Goal: Transaction & Acquisition: Download file/media

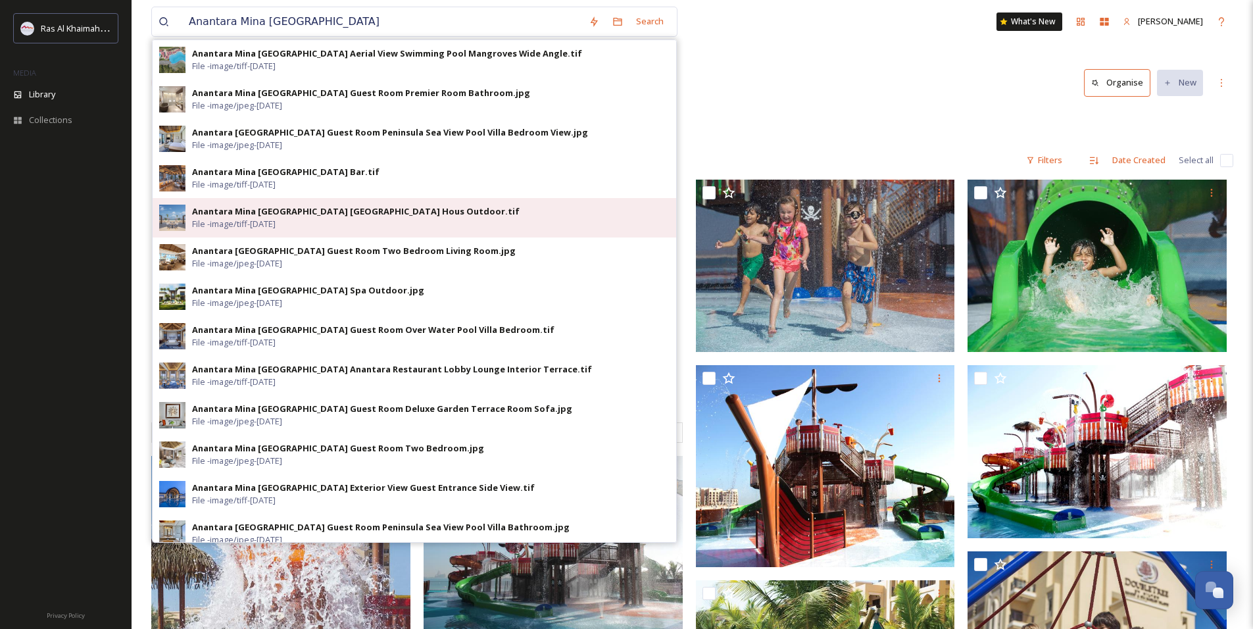
type input "Anantara Mina [GEOGRAPHIC_DATA]"
click at [253, 216] on div "Anantara Mina [GEOGRAPHIC_DATA] [GEOGRAPHIC_DATA] Hous Outdoor.tif" at bounding box center [355, 211] width 327 height 12
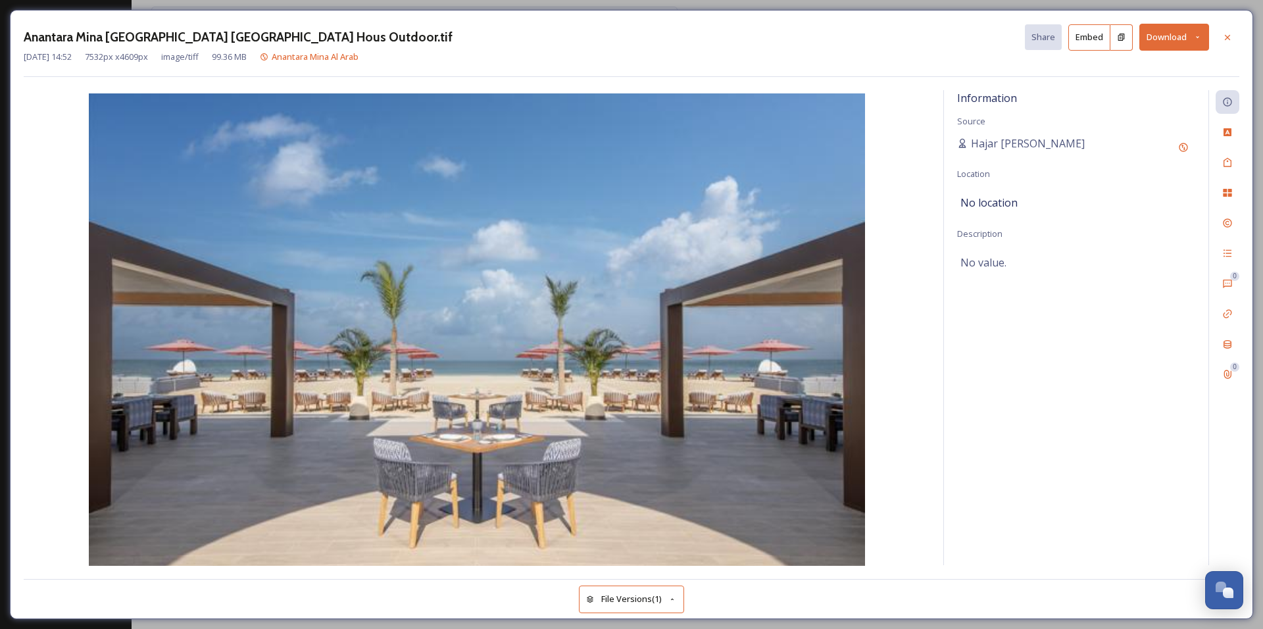
click at [1169, 36] on button "Download" at bounding box center [1174, 37] width 70 height 27
click at [1112, 95] on span "Download Large (2000 x 1224)" at bounding box center [1135, 93] width 116 height 12
click at [1238, 33] on div at bounding box center [1227, 38] width 24 height 24
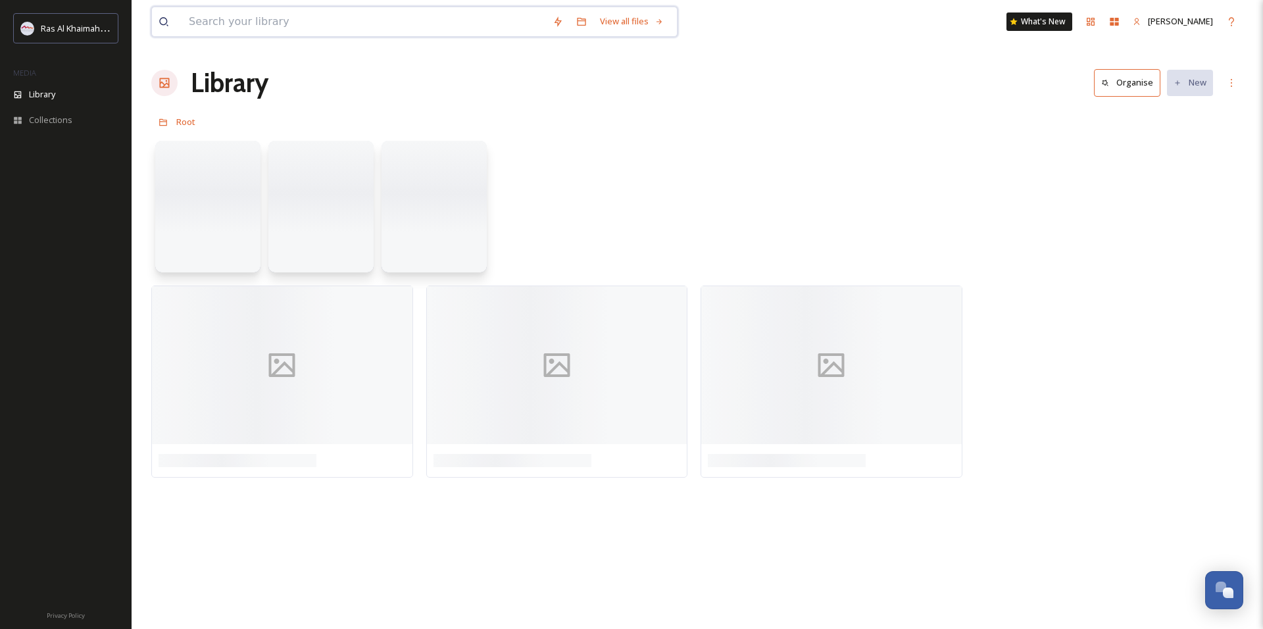
click at [287, 24] on input at bounding box center [364, 21] width 364 height 29
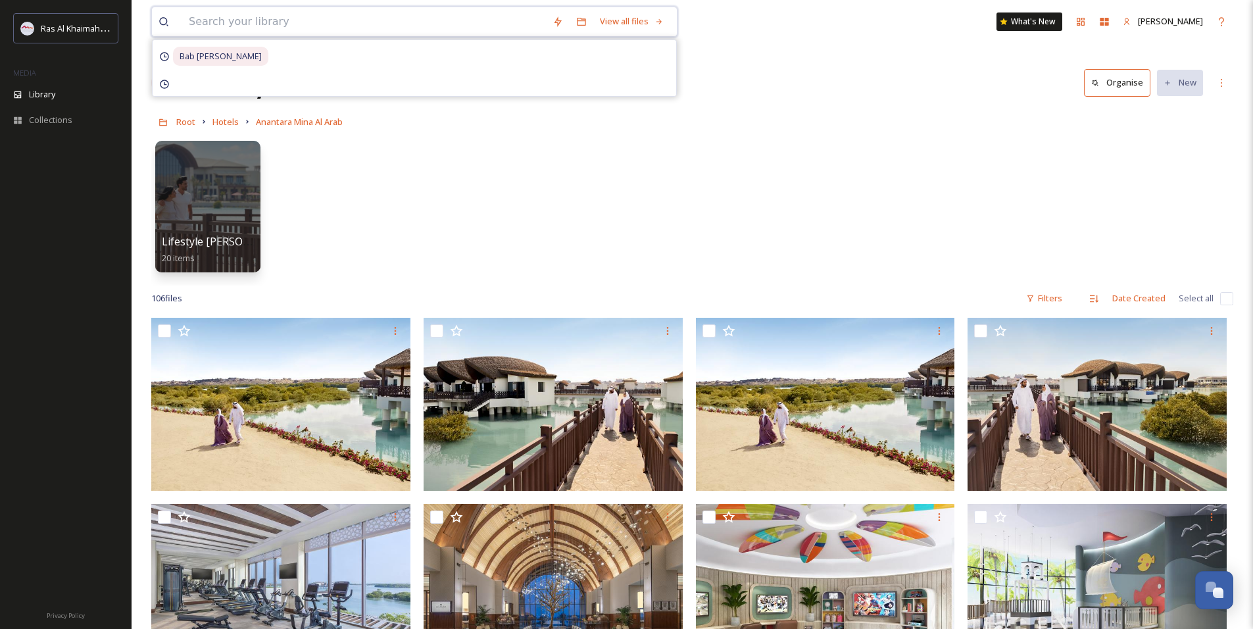
paste input "Anantara Mina [GEOGRAPHIC_DATA]"
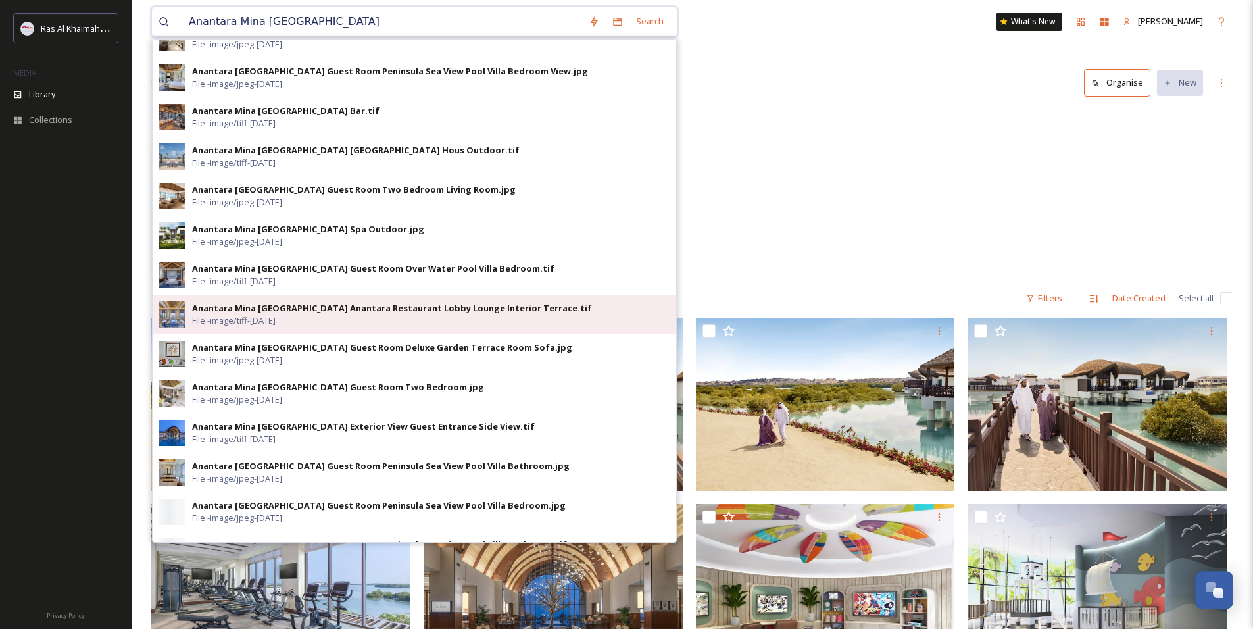
scroll to position [66, 0]
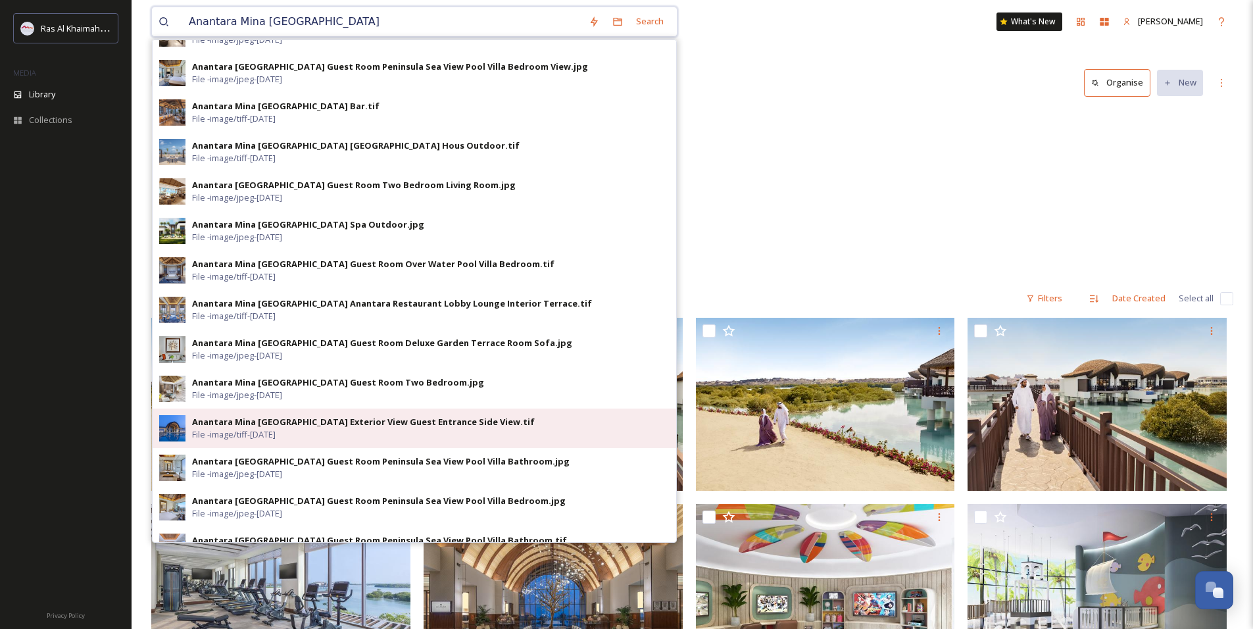
type input "Anantara Mina [GEOGRAPHIC_DATA]"
click at [325, 426] on div "Anantara Mina [GEOGRAPHIC_DATA] Exterior View Guest Entrance Side View.tif" at bounding box center [363, 422] width 343 height 12
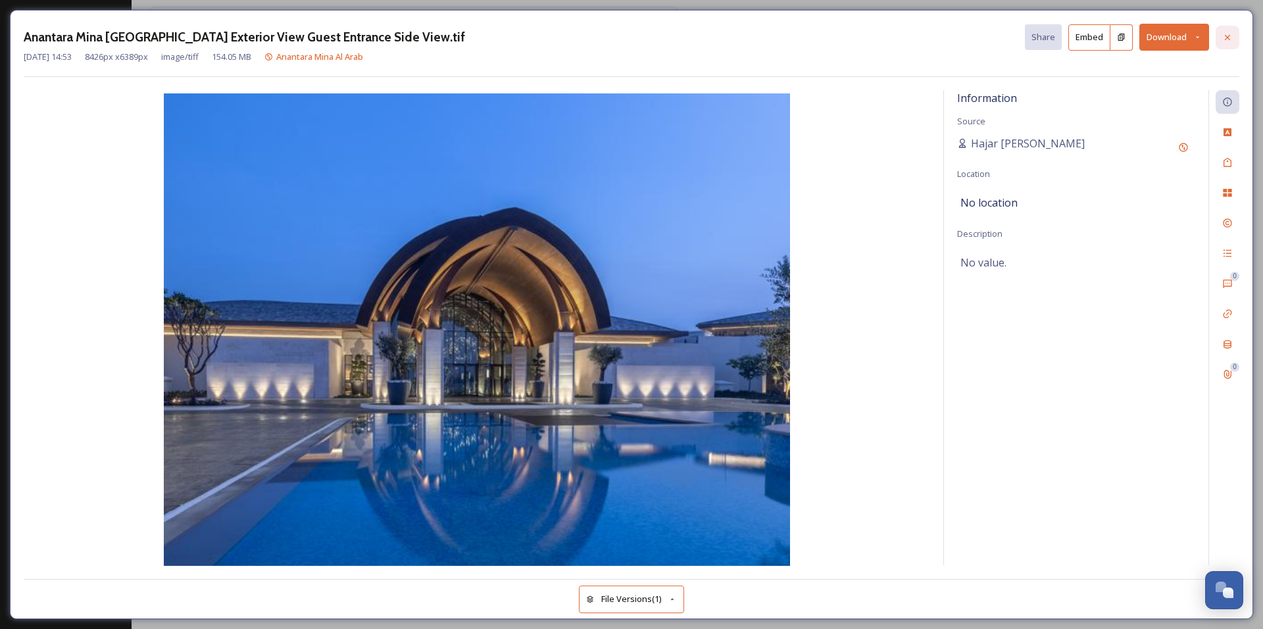
click at [1231, 38] on icon at bounding box center [1227, 37] width 11 height 11
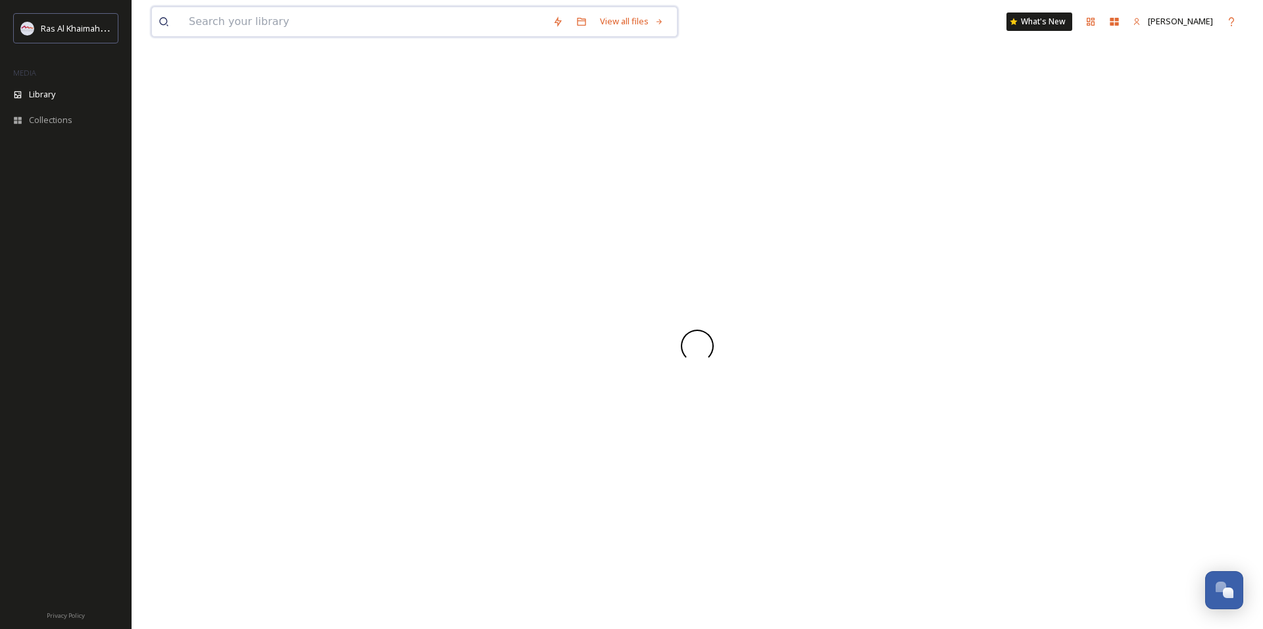
click at [306, 32] on input at bounding box center [364, 21] width 364 height 29
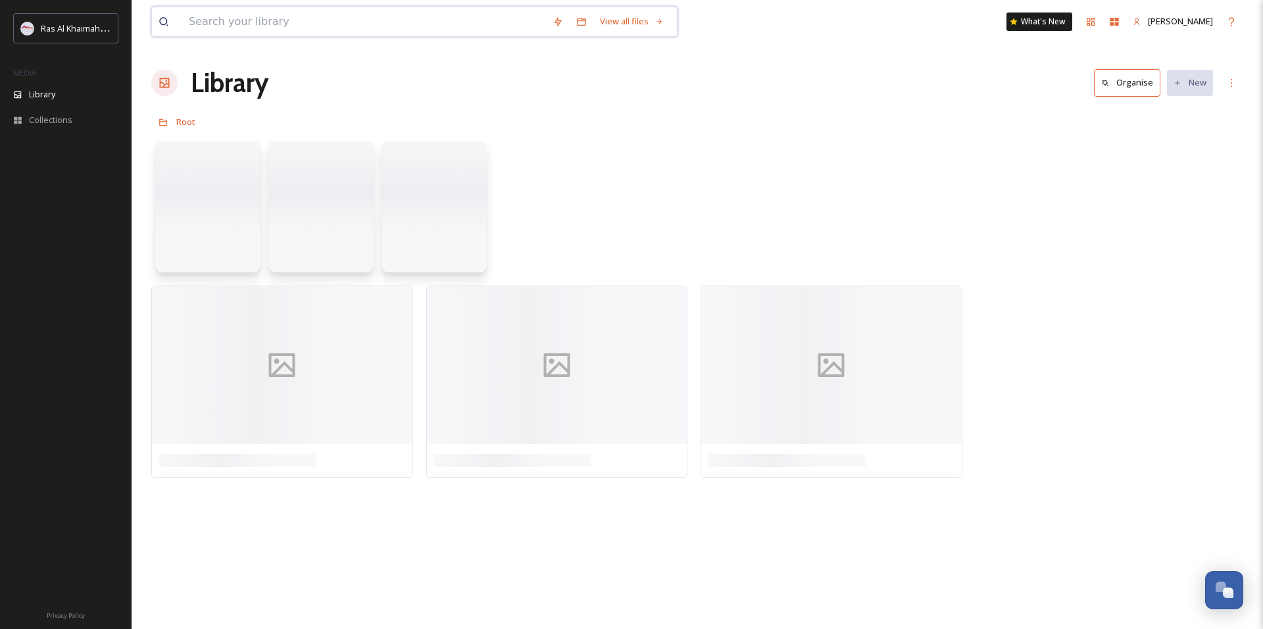
paste input "Anantara Mina [GEOGRAPHIC_DATA]"
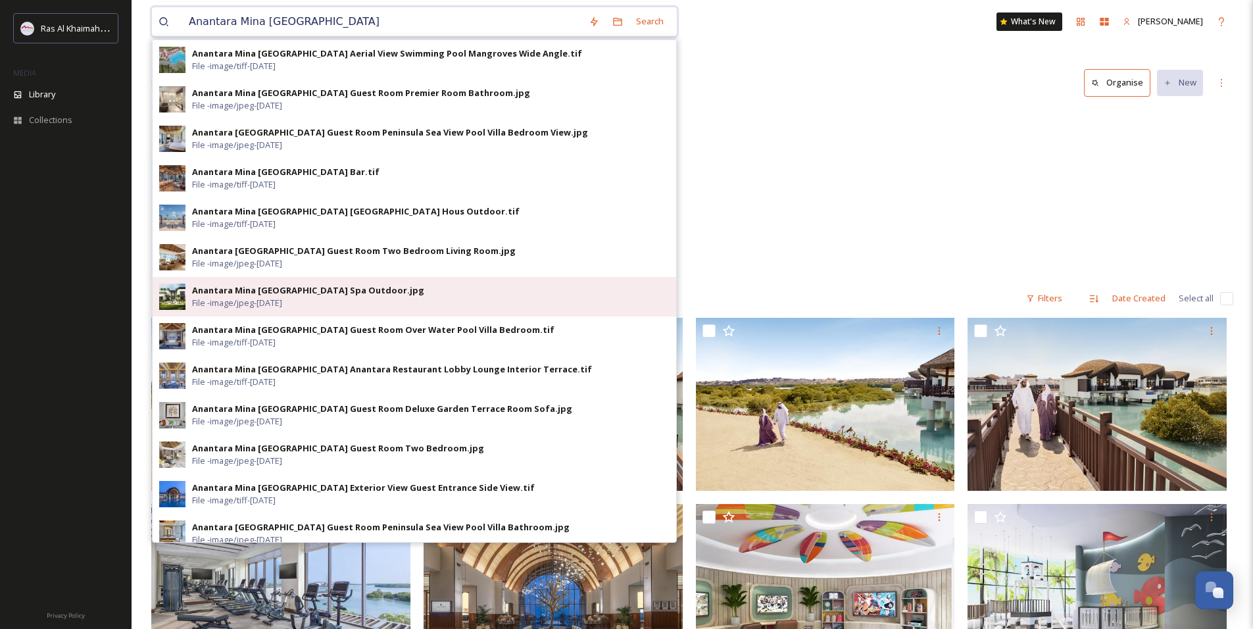
type input "Anantara Mina [GEOGRAPHIC_DATA]"
click at [247, 300] on span "File - image/jpeg - [DATE]" at bounding box center [237, 303] width 90 height 12
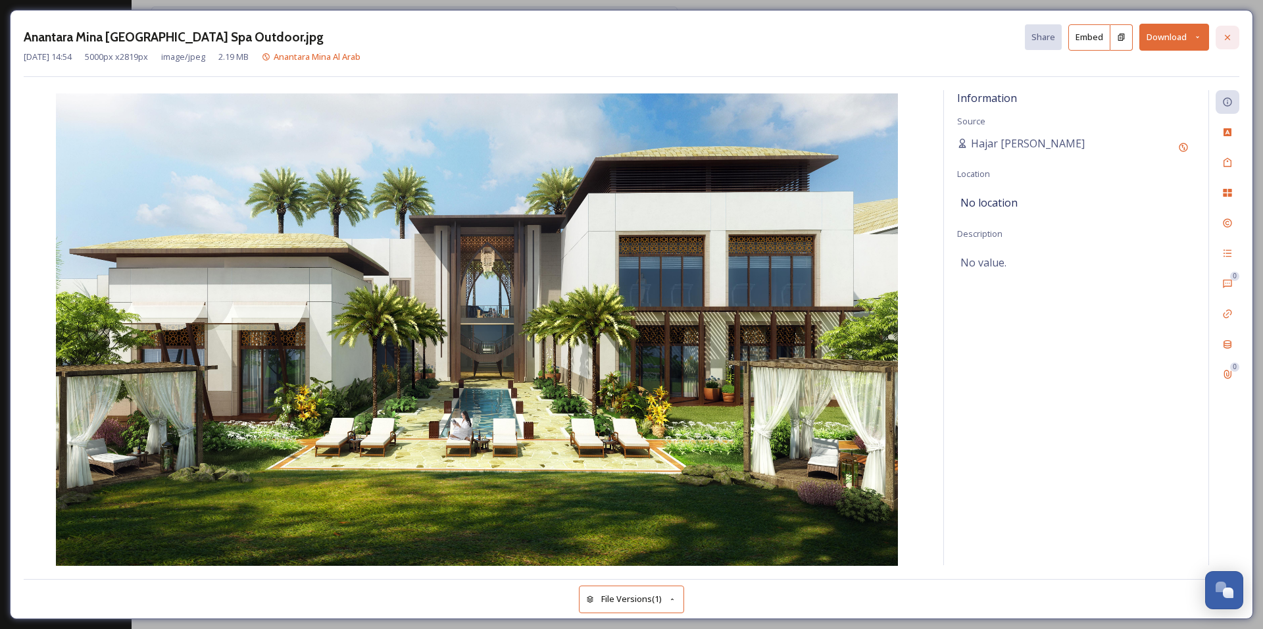
click at [1232, 36] on icon at bounding box center [1227, 37] width 11 height 11
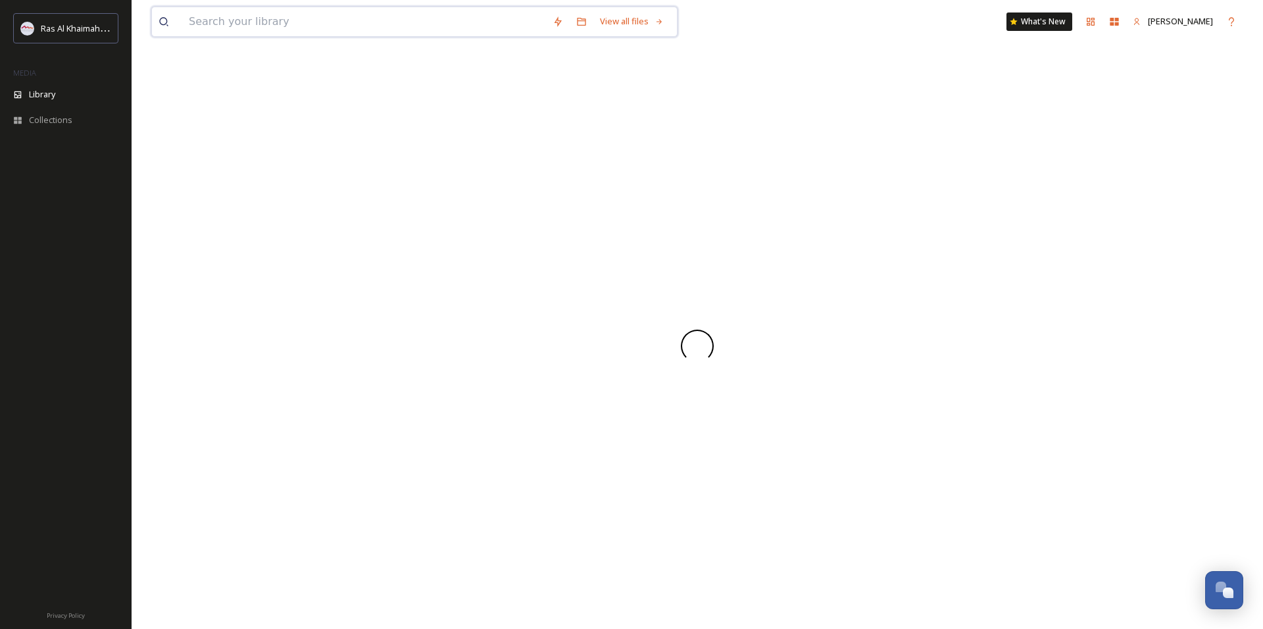
click at [325, 34] on input at bounding box center [364, 21] width 364 height 29
click at [325, 30] on input at bounding box center [364, 21] width 364 height 29
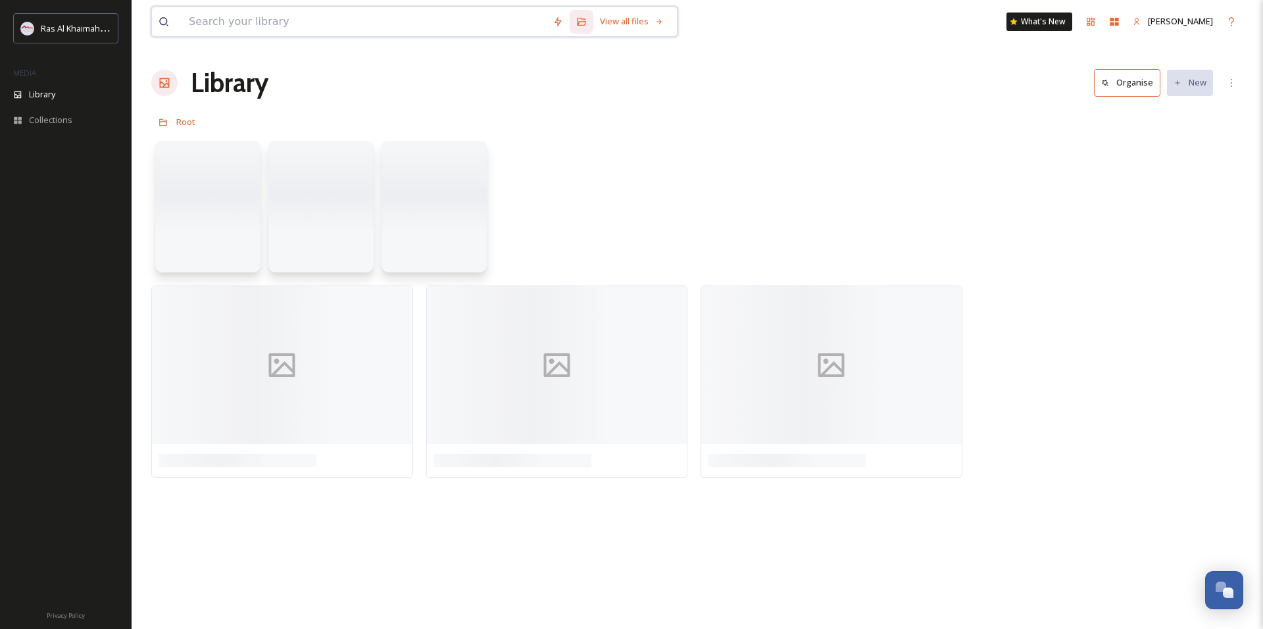
paste input "[GEOGRAPHIC_DATA] 4*"
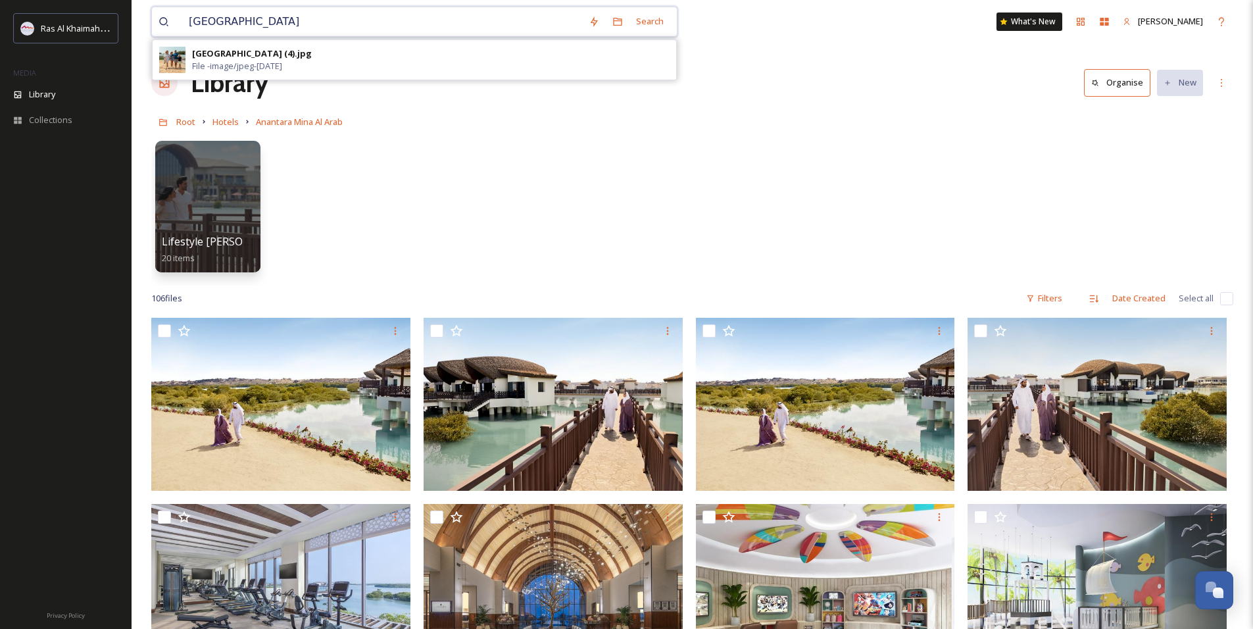
type input "[GEOGRAPHIC_DATA]"
click at [322, 29] on input at bounding box center [423, 21] width 287 height 29
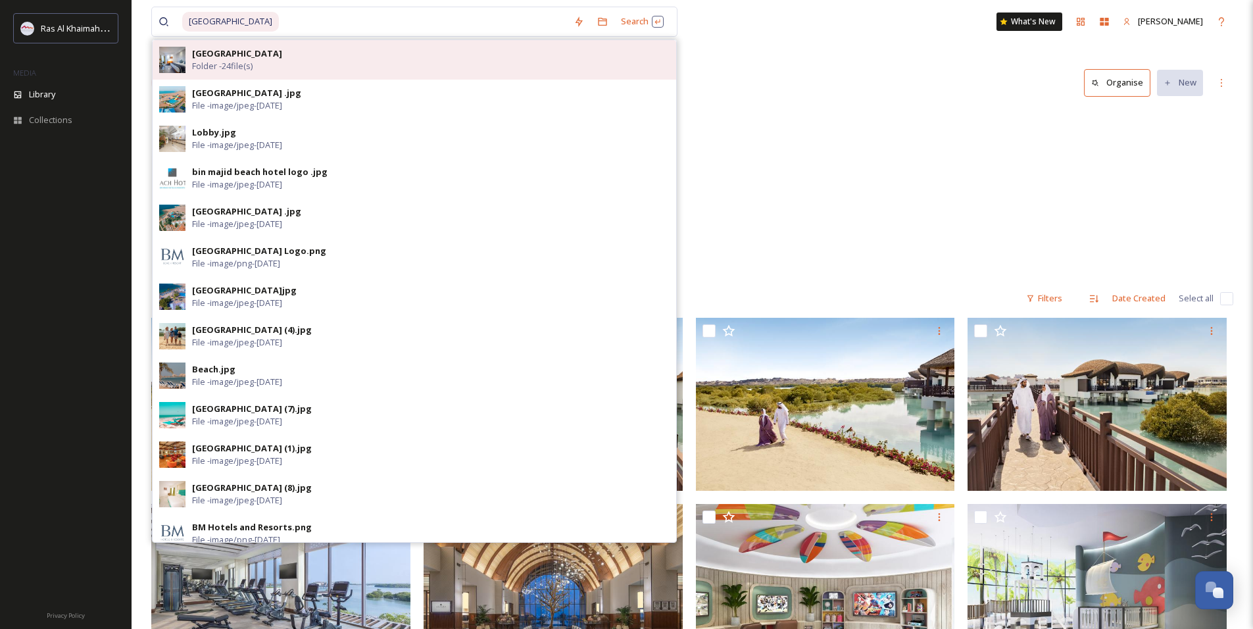
click at [292, 62] on div "[GEOGRAPHIC_DATA] Folder - 24 file(s)" at bounding box center [430, 59] width 477 height 25
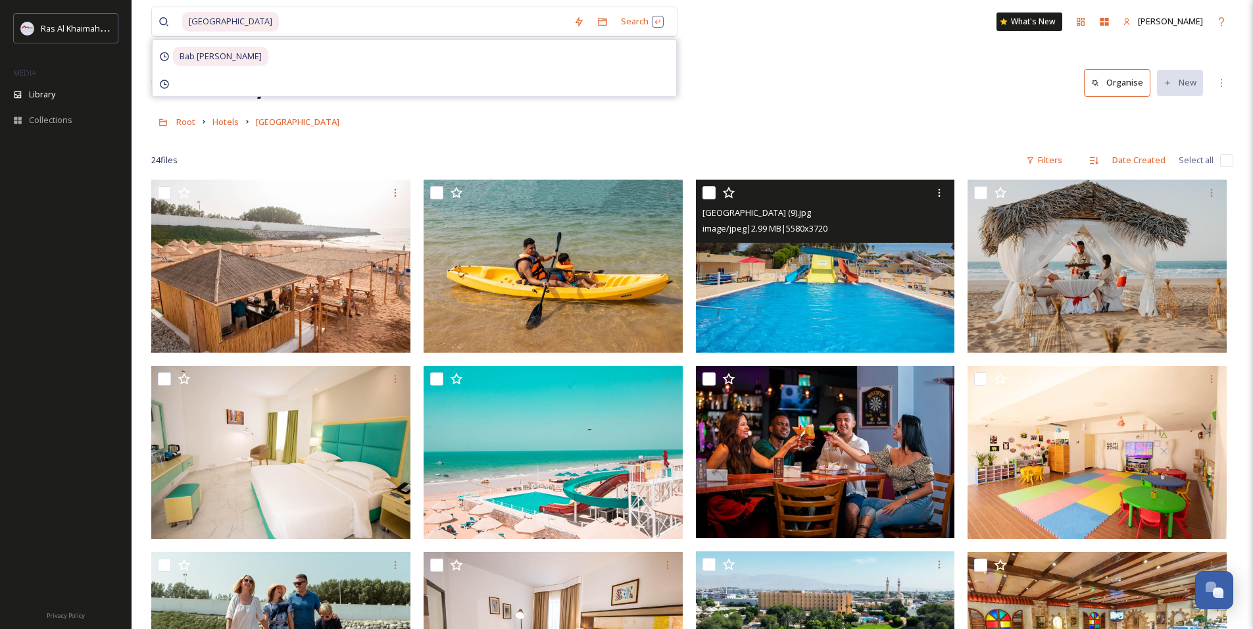
click at [871, 286] on img at bounding box center [825, 266] width 259 height 173
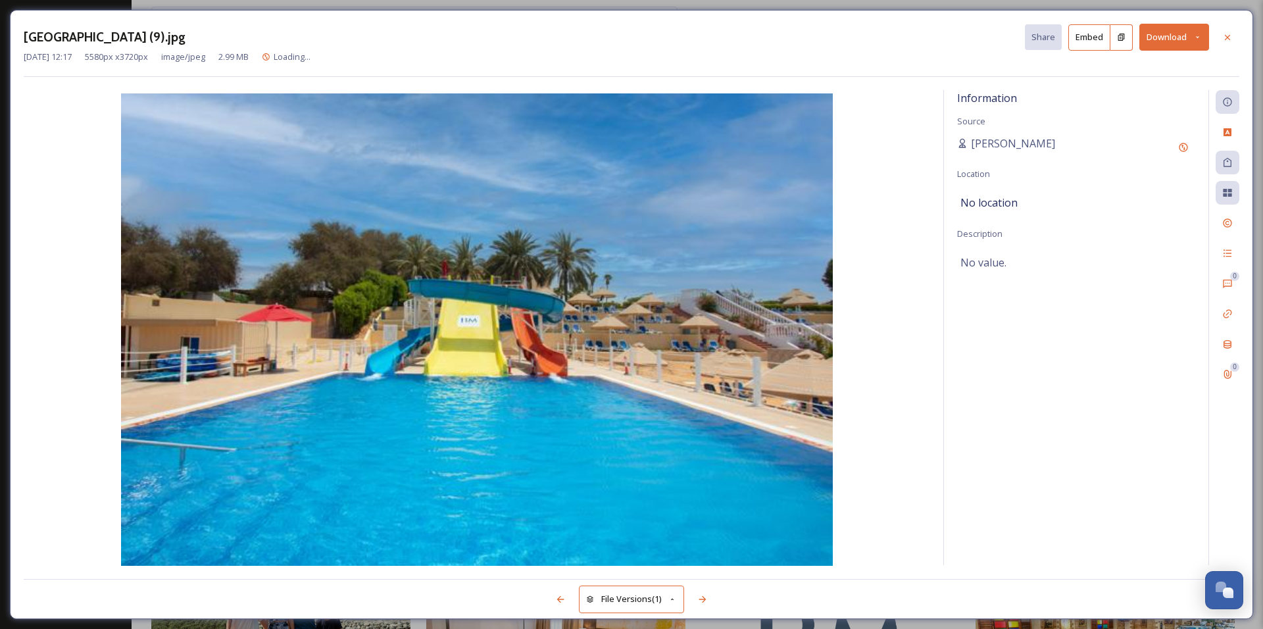
click at [1181, 37] on button "Download" at bounding box center [1174, 37] width 70 height 27
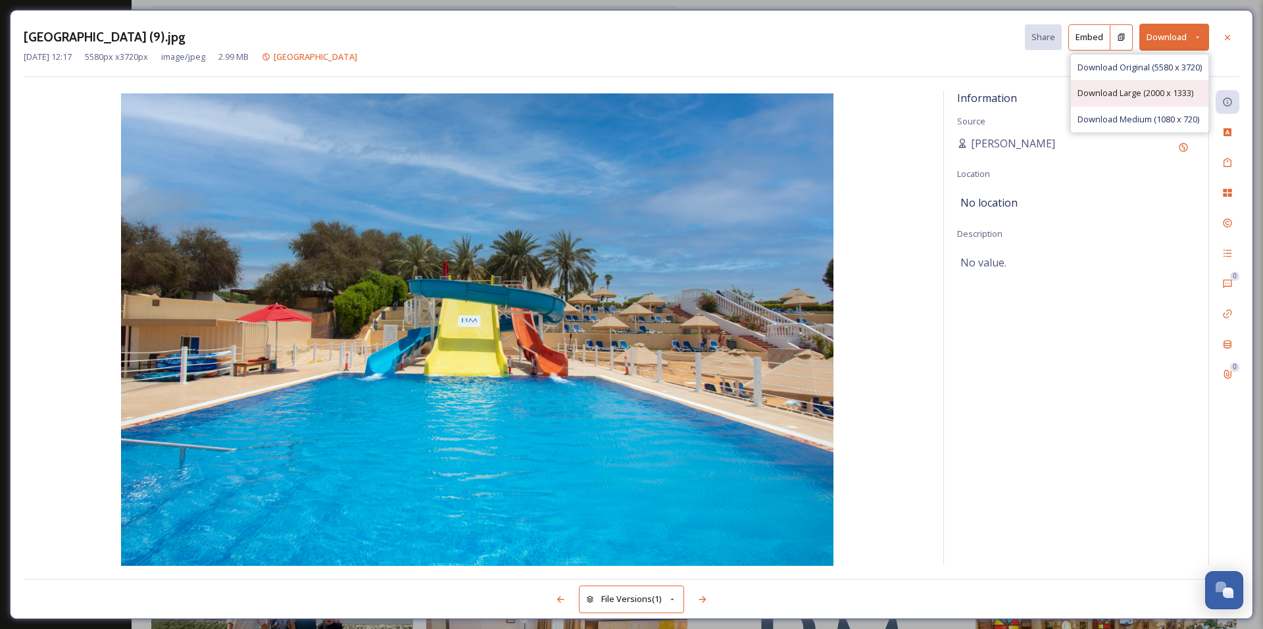
click at [1157, 100] on div "Download Large (2000 x 1333)" at bounding box center [1139, 93] width 137 height 26
click at [1225, 41] on icon at bounding box center [1227, 37] width 11 height 11
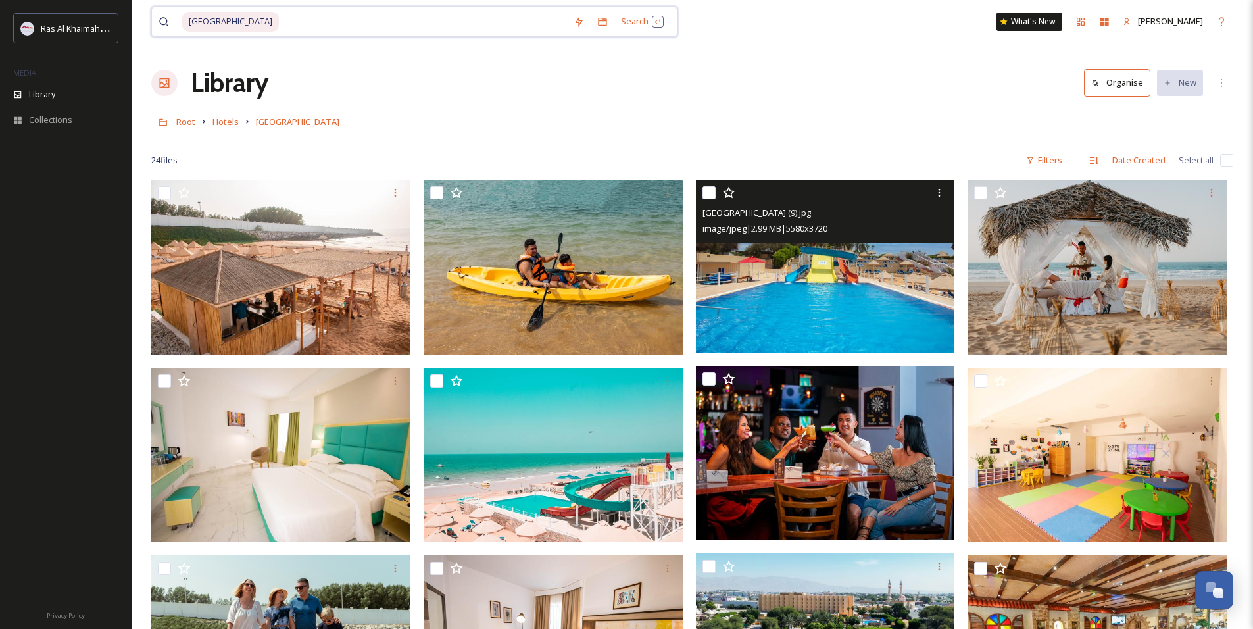
click at [402, 28] on input at bounding box center [423, 21] width 287 height 29
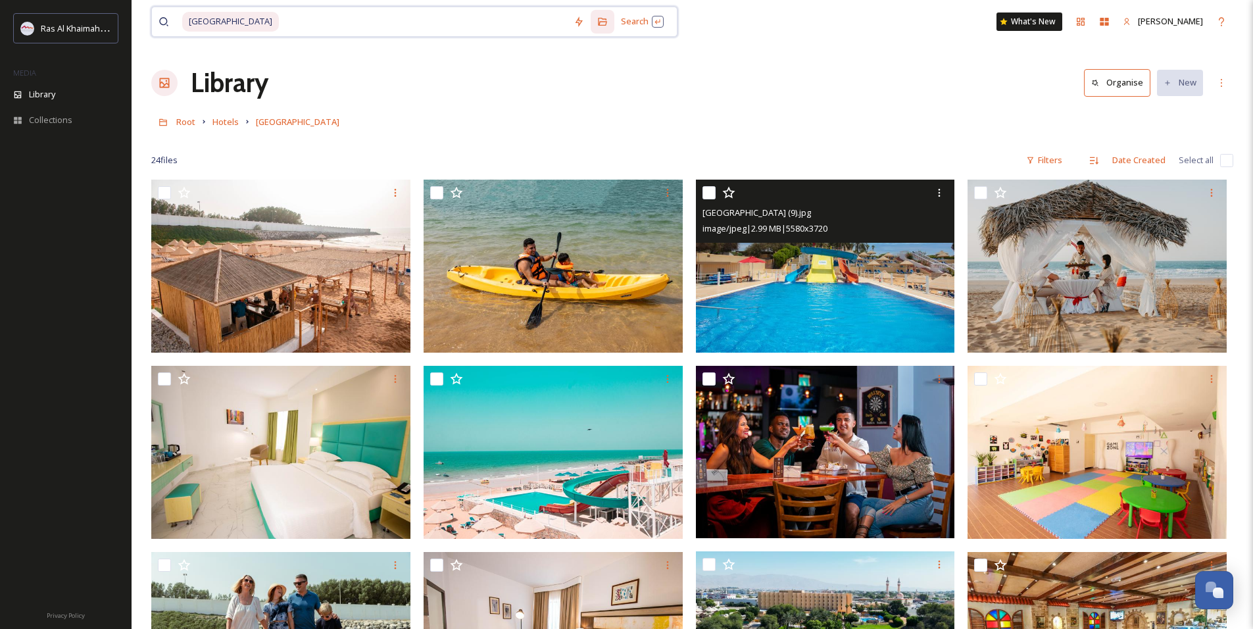
paste input "[GEOGRAPHIC_DATA] [GEOGRAPHIC_DATA] 3*"
type input "[GEOGRAPHIC_DATA] [GEOGRAPHIC_DATA] 3*"
click at [251, 21] on span "[GEOGRAPHIC_DATA]" at bounding box center [230, 21] width 97 height 19
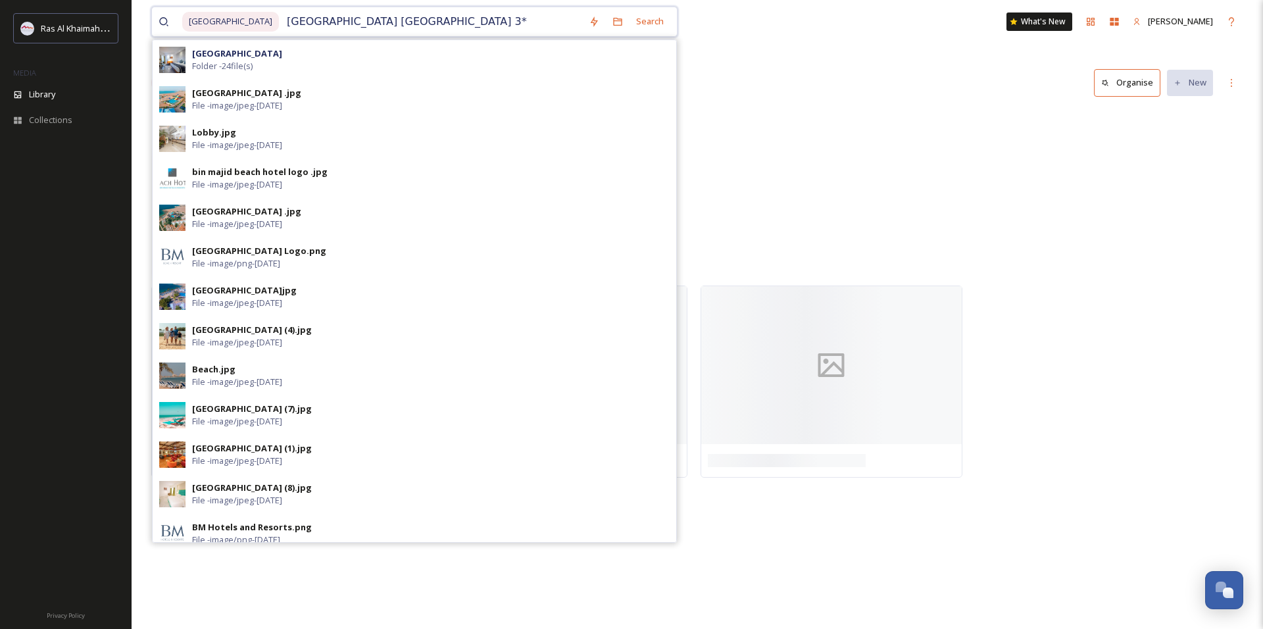
click at [499, 16] on input "[GEOGRAPHIC_DATA] [GEOGRAPHIC_DATA] 3*" at bounding box center [431, 21] width 302 height 29
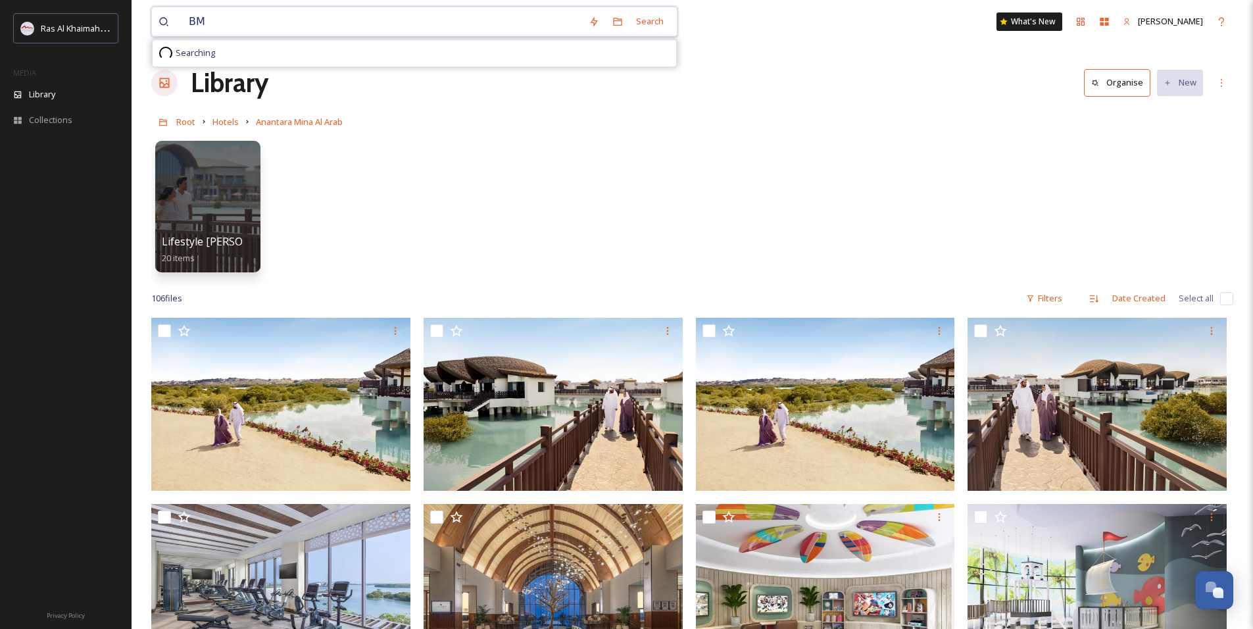
type input "B"
paste input "[GEOGRAPHIC_DATA] [GEOGRAPHIC_DATA] 3*"
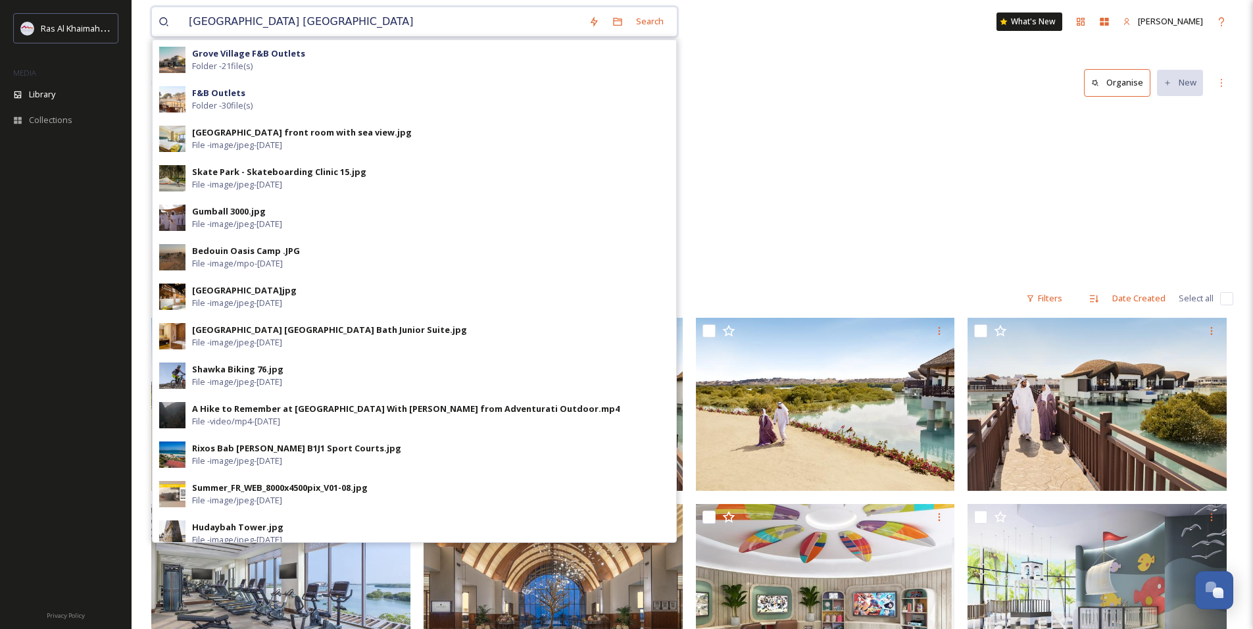
type input "[GEOGRAPHIC_DATA] [GEOGRAPHIC_DATA]"
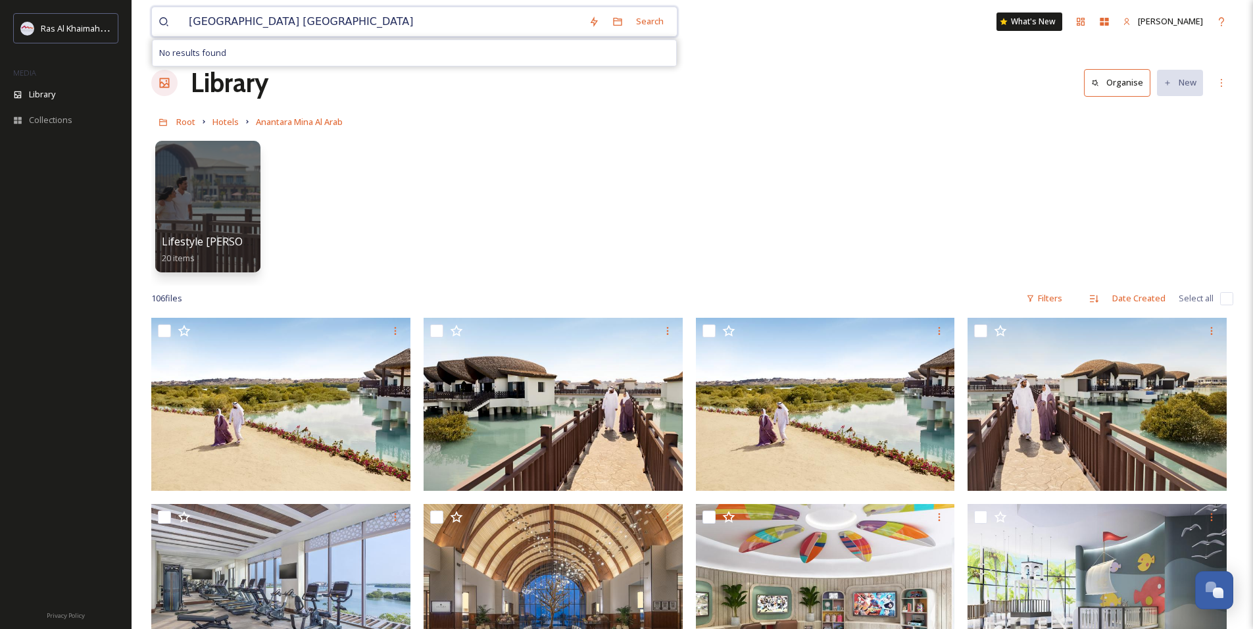
click at [361, 31] on input "[GEOGRAPHIC_DATA] [GEOGRAPHIC_DATA]" at bounding box center [382, 21] width 400 height 29
click at [366, 31] on input at bounding box center [466, 21] width 201 height 29
drag, startPoint x: 361, startPoint y: 31, endPoint x: 257, endPoint y: 36, distance: 104.0
click at [257, 36] on input "[GEOGRAPHIC_DATA] [GEOGRAPHIC_DATA]" at bounding box center [382, 21] width 400 height 29
click at [340, 28] on input "[GEOGRAPHIC_DATA]" at bounding box center [382, 21] width 400 height 29
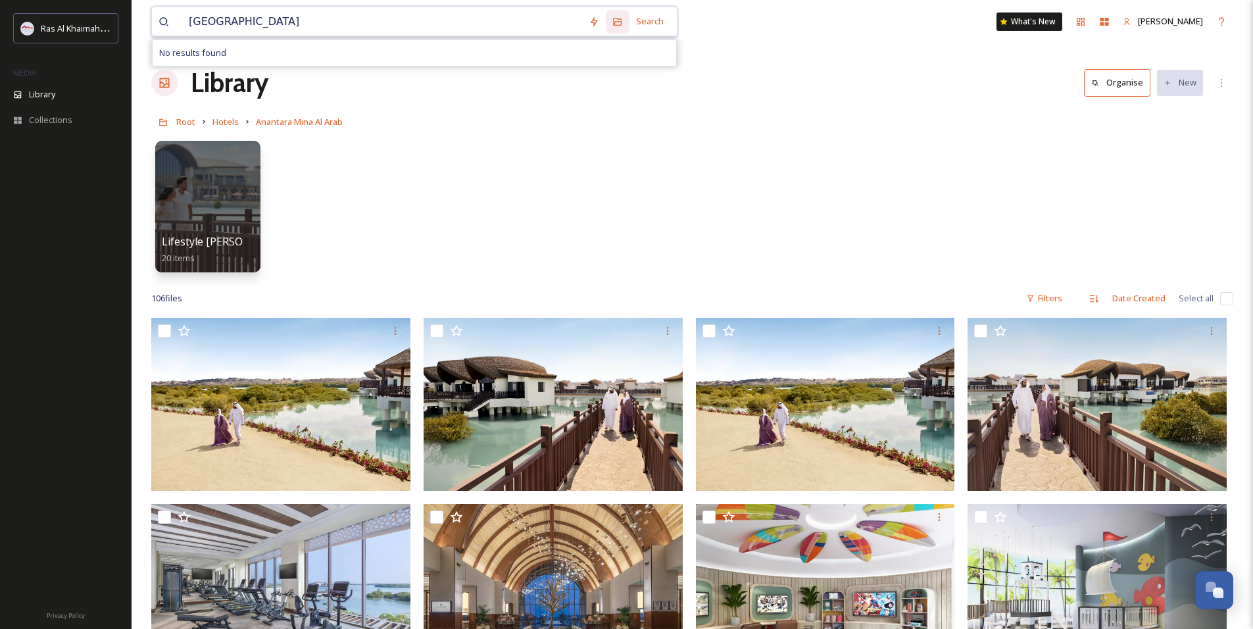
paste input
click at [231, 16] on input "[GEOGRAPHIC_DATA]" at bounding box center [382, 21] width 400 height 29
paste input "Sofitel [PERSON_NAME][GEOGRAPHIC_DATA] 5*"
type input "Sofitel [PERSON_NAME][GEOGRAPHIC_DATA]"
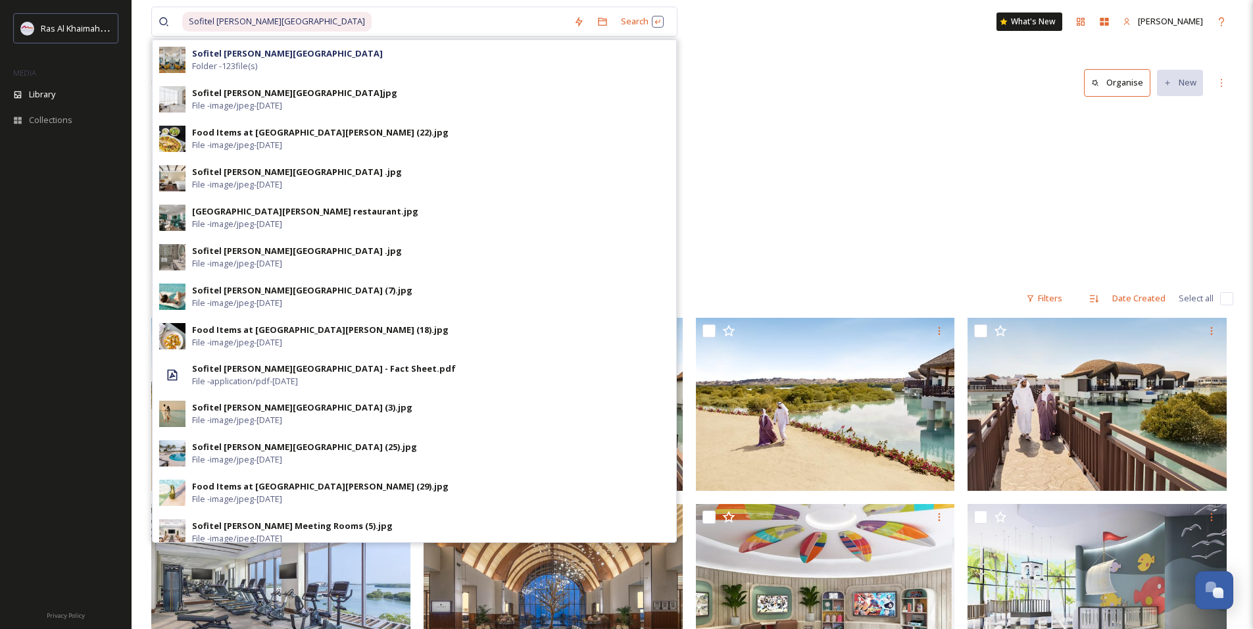
click at [858, 127] on div "Root Hotels Anantara Mina Al Arab" at bounding box center [692, 121] width 1082 height 25
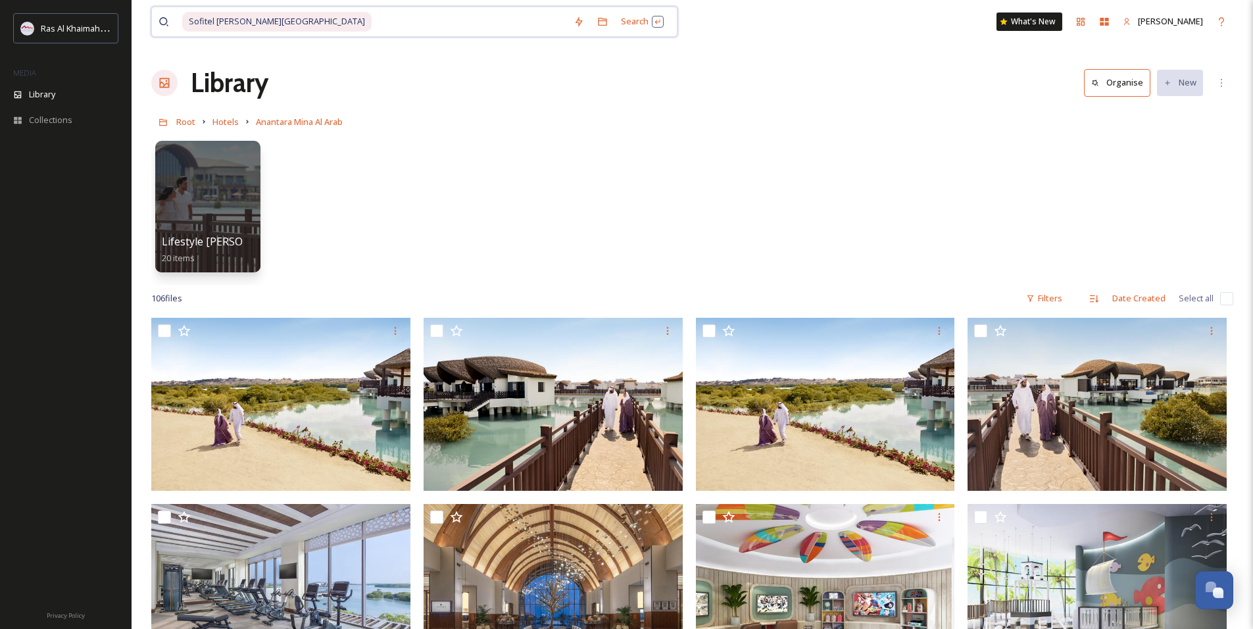
click at [373, 19] on input at bounding box center [470, 21] width 194 height 29
click at [312, 22] on div "Sofitel [PERSON_NAME][GEOGRAPHIC_DATA]" at bounding box center [374, 21] width 385 height 29
click at [373, 18] on input at bounding box center [470, 21] width 194 height 29
paste input "Sofitel [PERSON_NAME][GEOGRAPHIC_DATA] 5*"
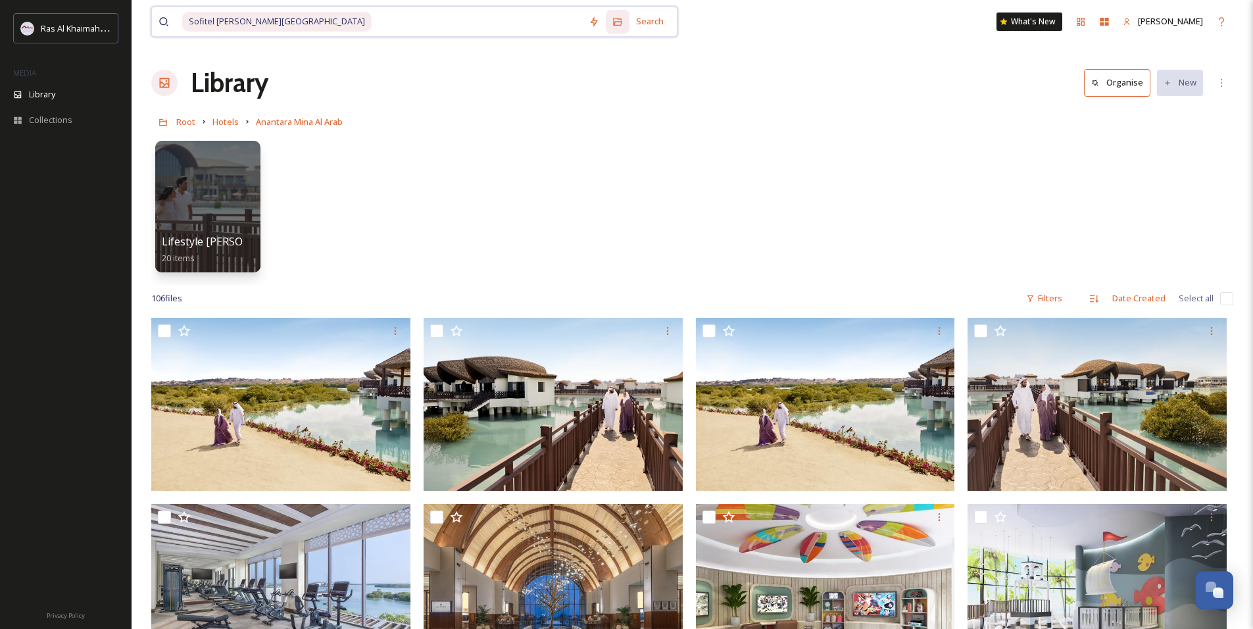
type input "Sofitel [PERSON_NAME][GEOGRAPHIC_DATA] 5*"
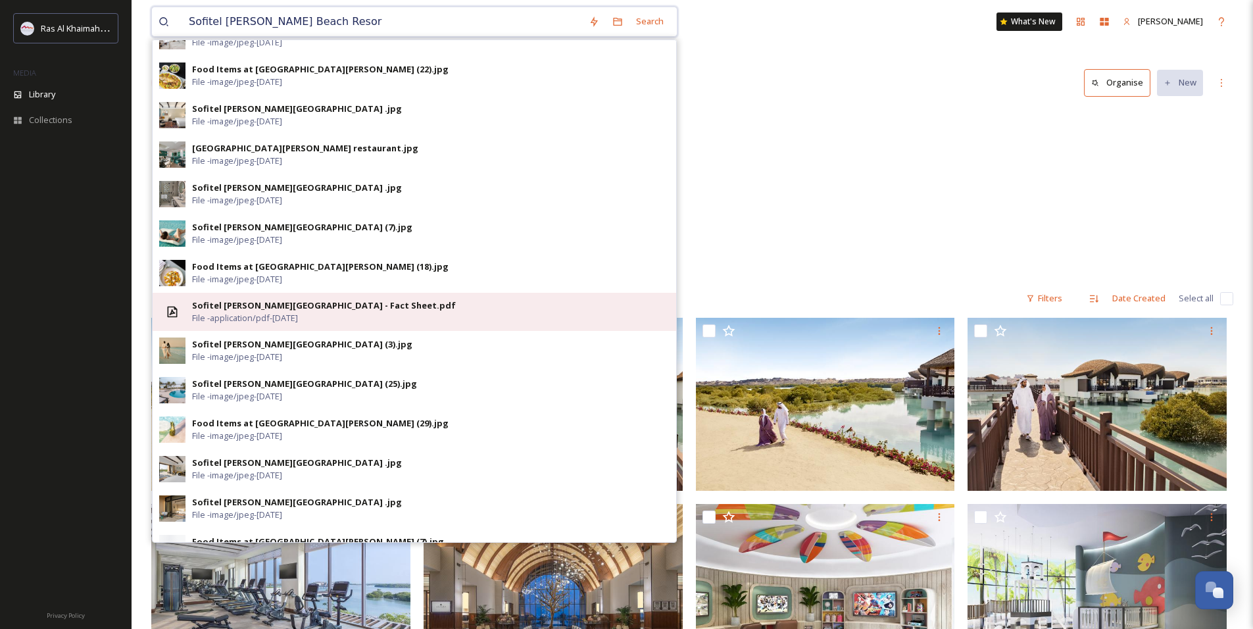
scroll to position [66, 0]
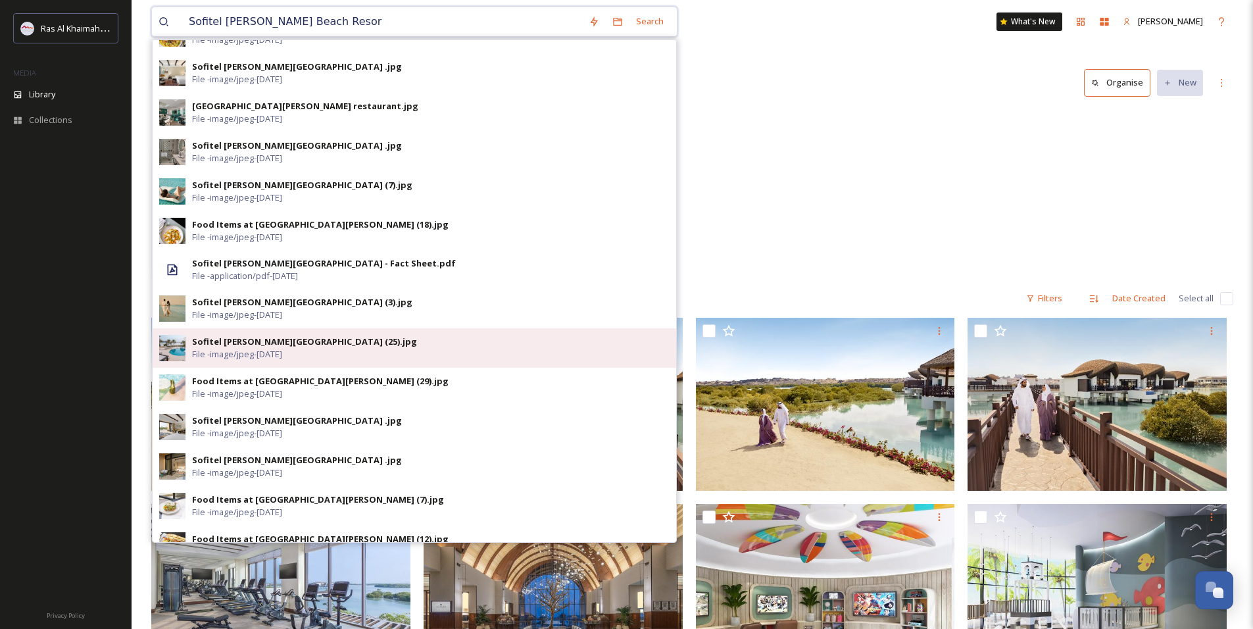
type input "Sofitel [PERSON_NAME] Beach Resor"
click at [282, 349] on span "File - image/jpeg - [DATE]" at bounding box center [237, 354] width 90 height 12
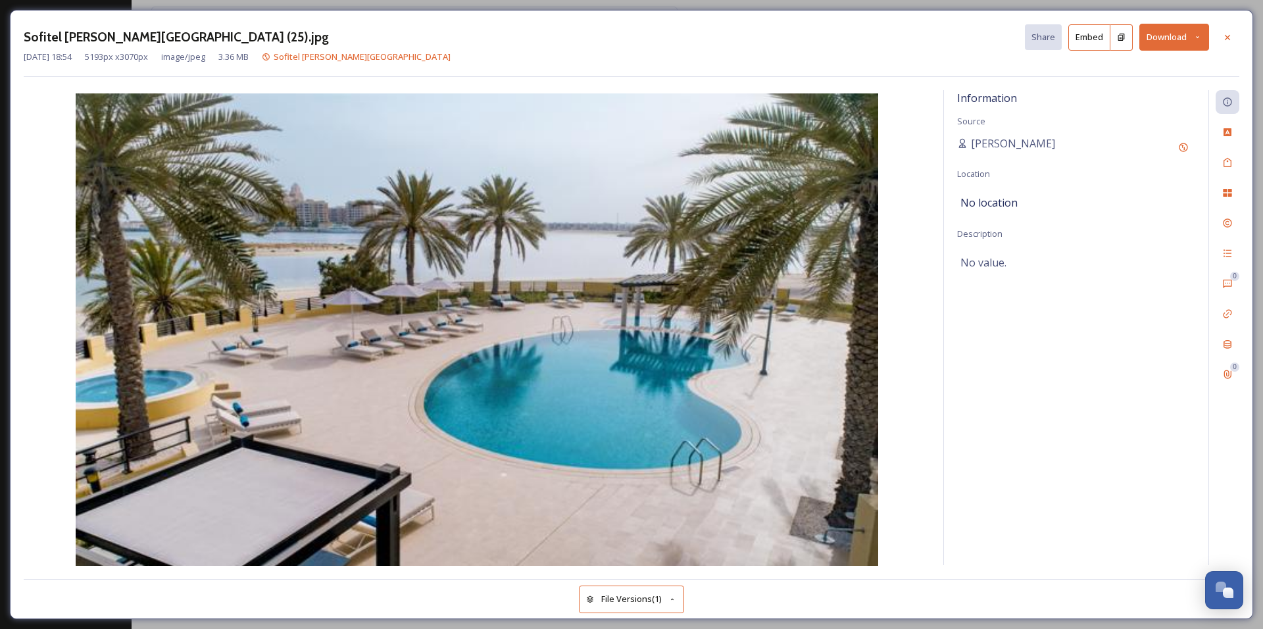
click at [1172, 40] on button "Download" at bounding box center [1174, 37] width 70 height 27
click at [1152, 97] on span "Download Large (2000 x 1182)" at bounding box center [1135, 93] width 116 height 12
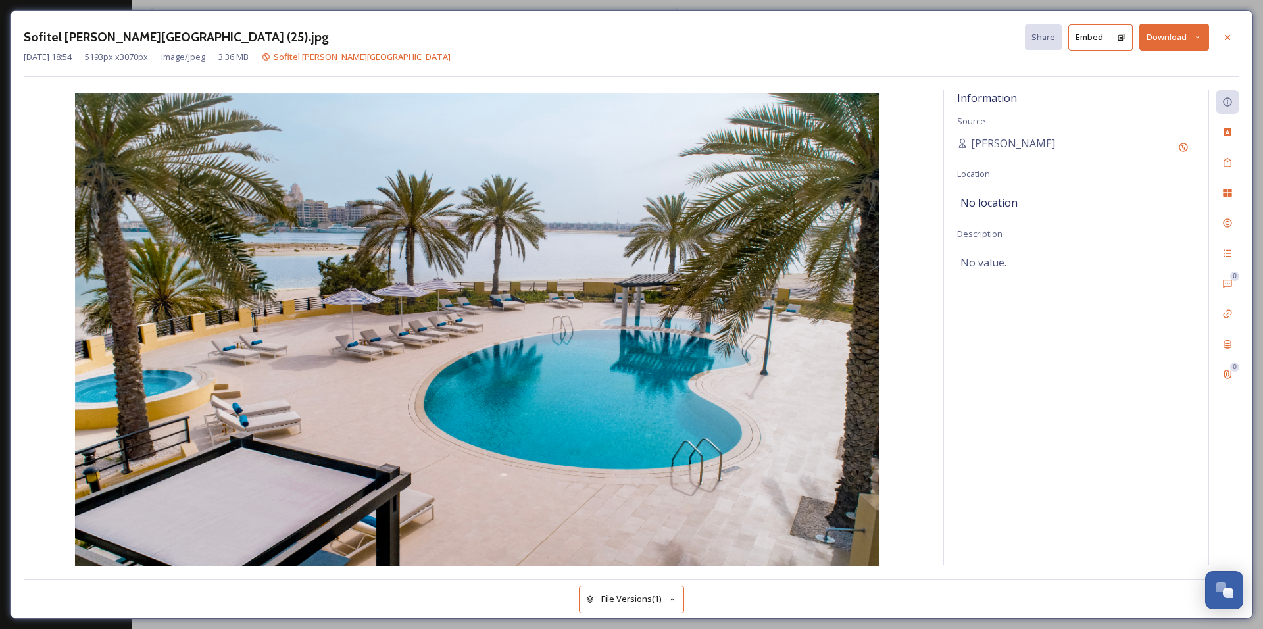
click at [247, 8] on div "Sofitel [PERSON_NAME][GEOGRAPHIC_DATA] (25).jpg Share Embed Download [DATE] 18:…" at bounding box center [631, 314] width 1263 height 629
click at [1220, 39] on div at bounding box center [1227, 38] width 24 height 24
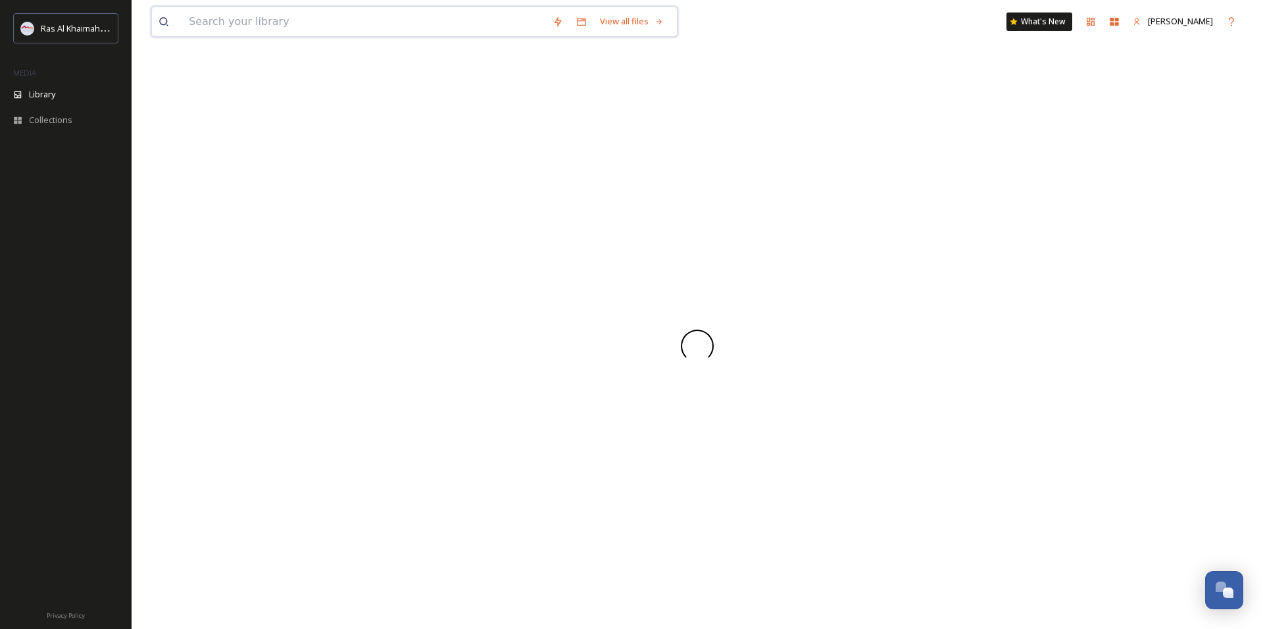
click at [292, 21] on input at bounding box center [364, 21] width 364 height 29
paste input "[PERSON_NAME][GEOGRAPHIC_DATA] 4*"
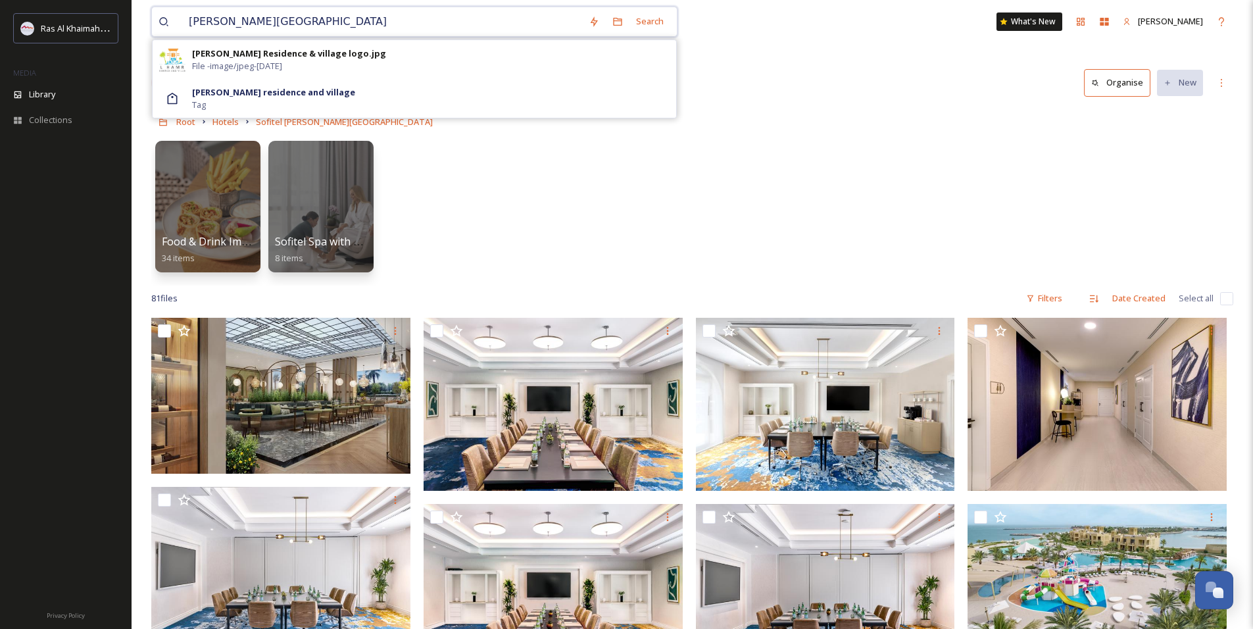
type input "[PERSON_NAME][GEOGRAPHIC_DATA]"
